Goal: Navigation & Orientation: Find specific page/section

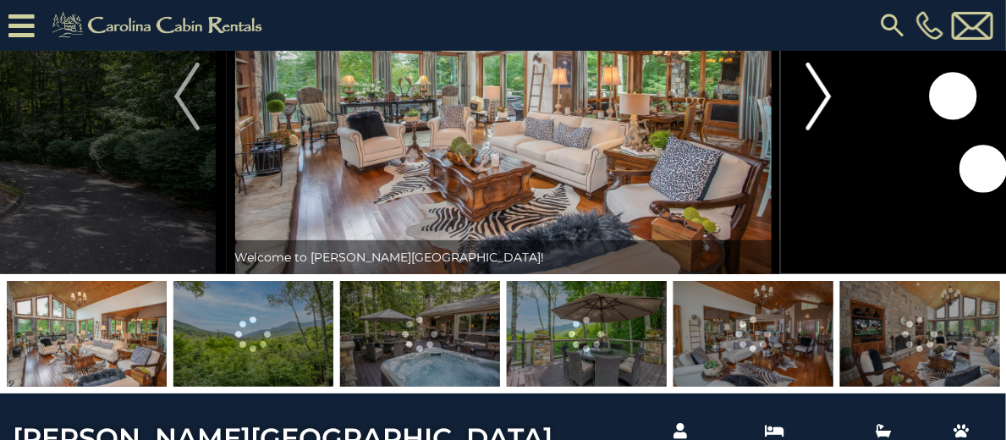
scroll to position [85, 0]
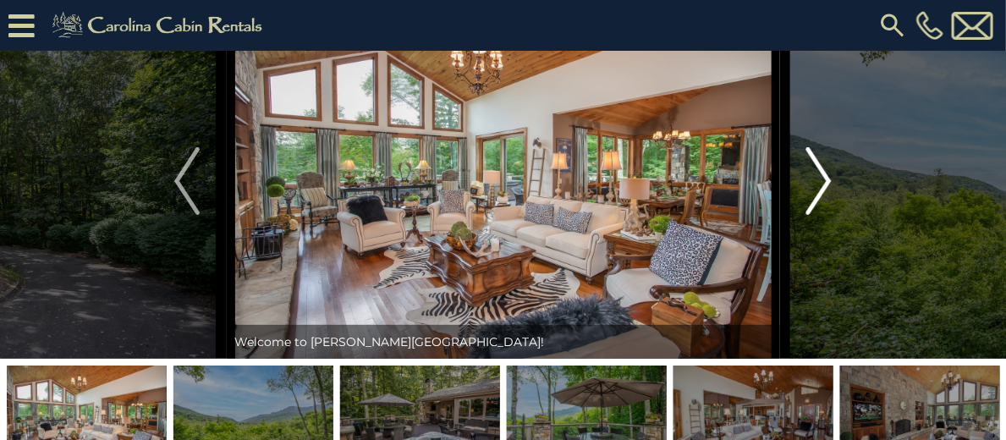
click at [830, 215] on img "Next" at bounding box center [818, 181] width 25 height 68
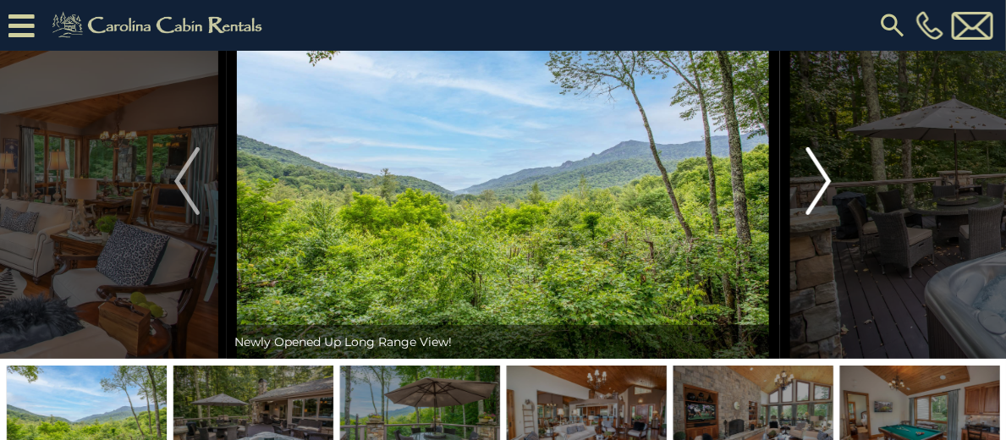
click at [830, 215] on img "Next" at bounding box center [818, 181] width 25 height 68
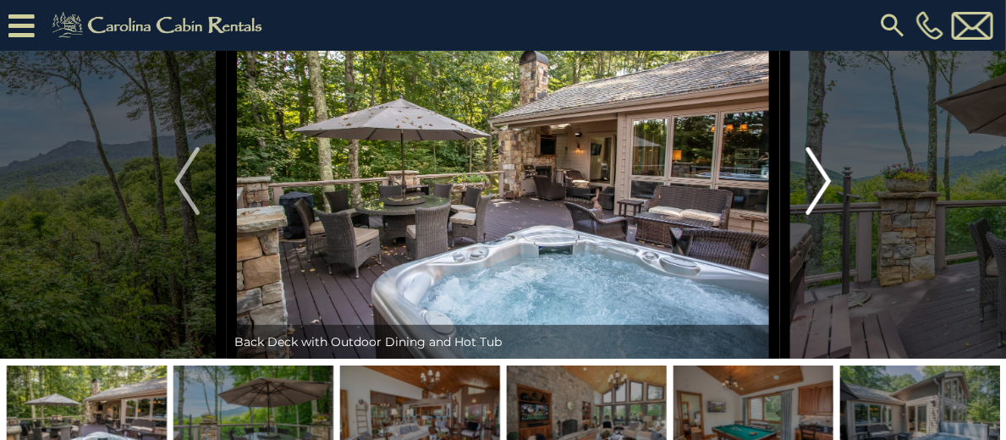
click at [830, 215] on img "Next" at bounding box center [818, 181] width 25 height 68
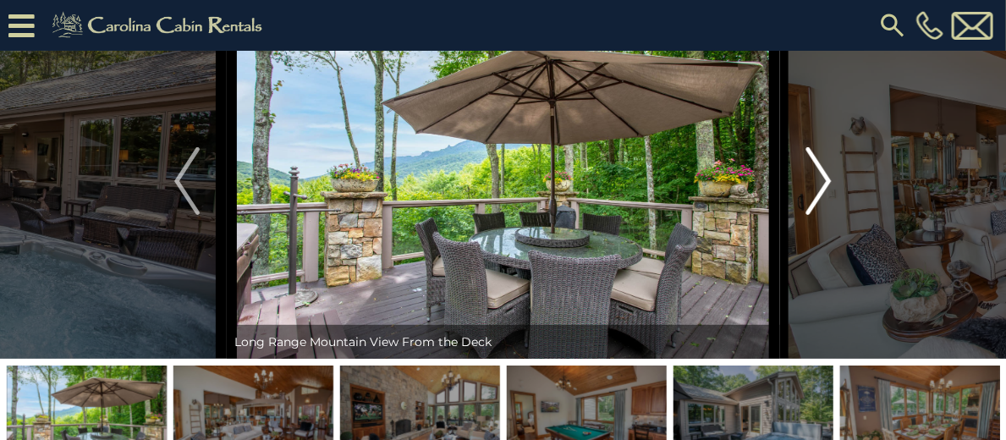
click at [830, 215] on img "Next" at bounding box center [818, 181] width 25 height 68
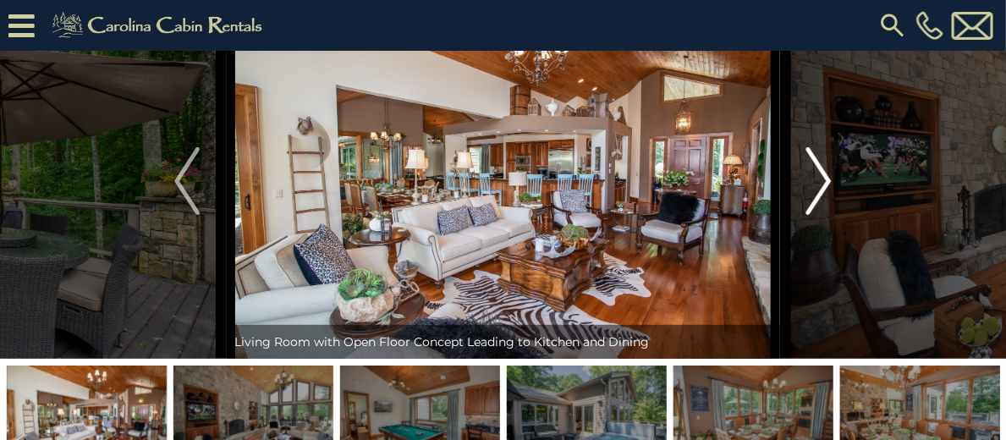
click at [819, 215] on img "Next" at bounding box center [818, 181] width 25 height 68
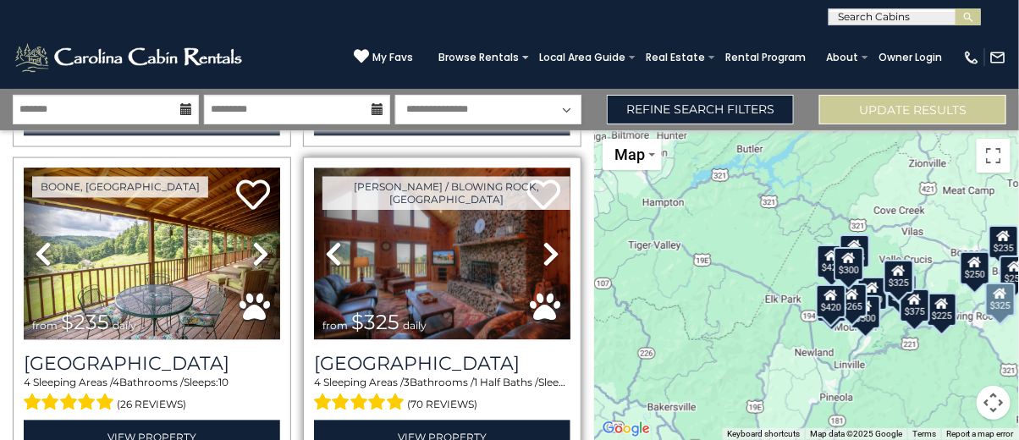
scroll to position [1015, 0]
